Goal: Navigation & Orientation: Find specific page/section

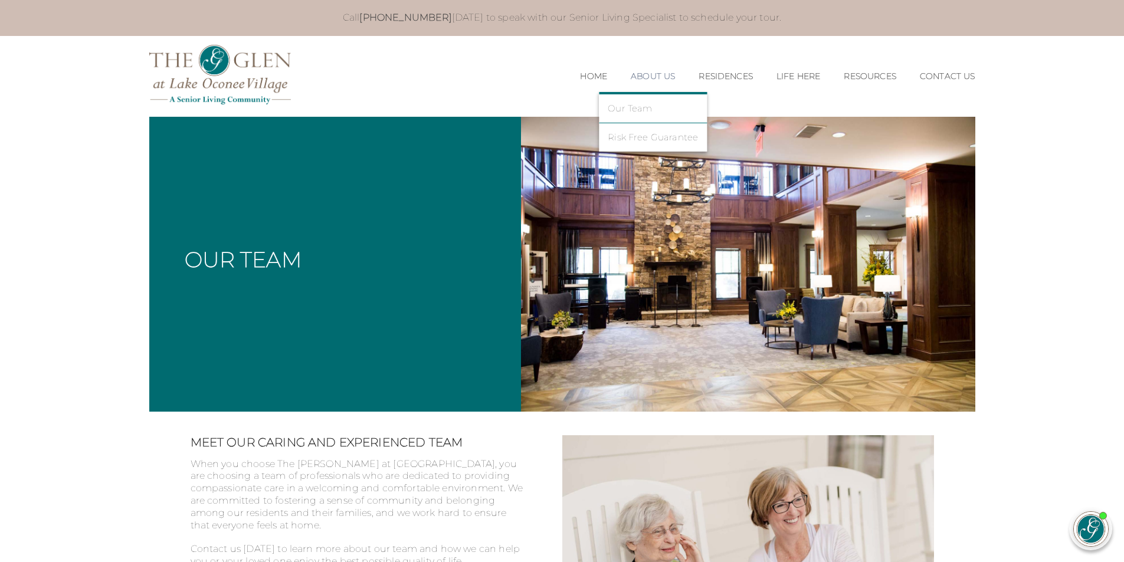
click at [645, 75] on link "About Us" at bounding box center [653, 76] width 44 height 10
click at [584, 81] on li "Home" at bounding box center [593, 77] width 51 height 34
click at [580, 75] on link "Home" at bounding box center [593, 76] width 27 height 10
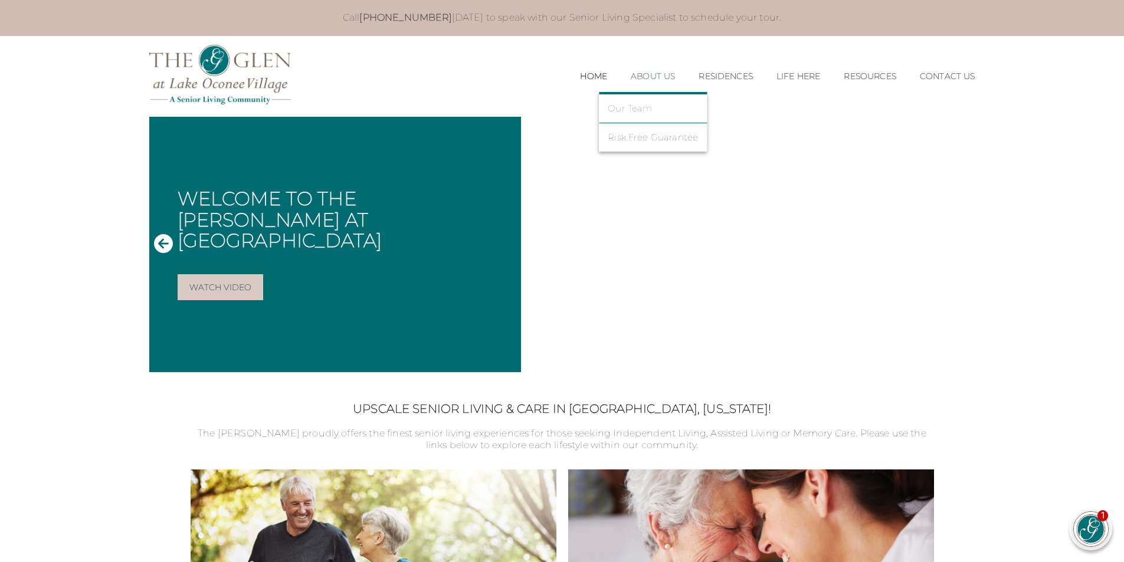
click at [625, 110] on link "Our Team" at bounding box center [653, 108] width 90 height 11
